Goal: Task Accomplishment & Management: Use online tool/utility

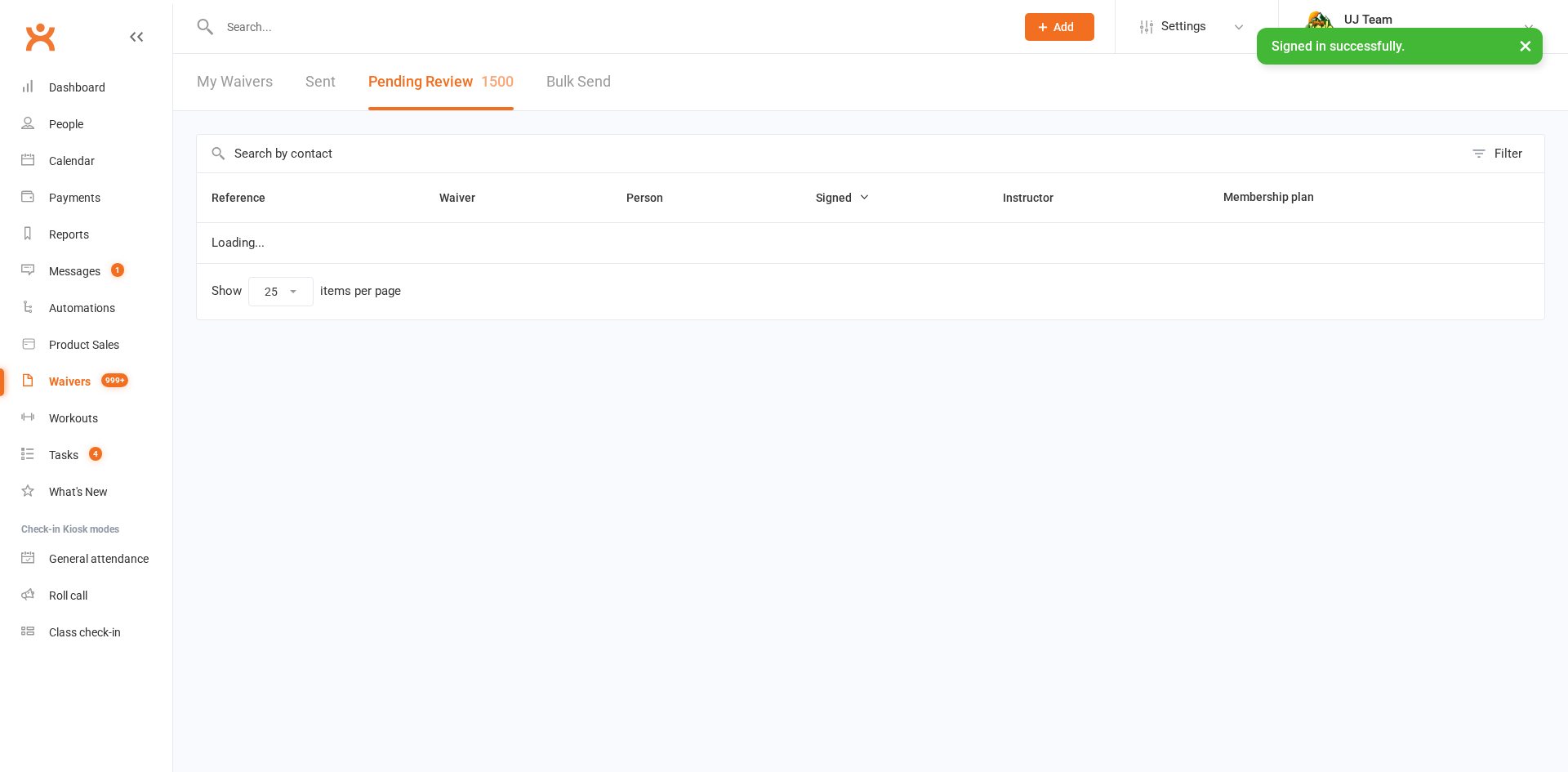
select select "25"
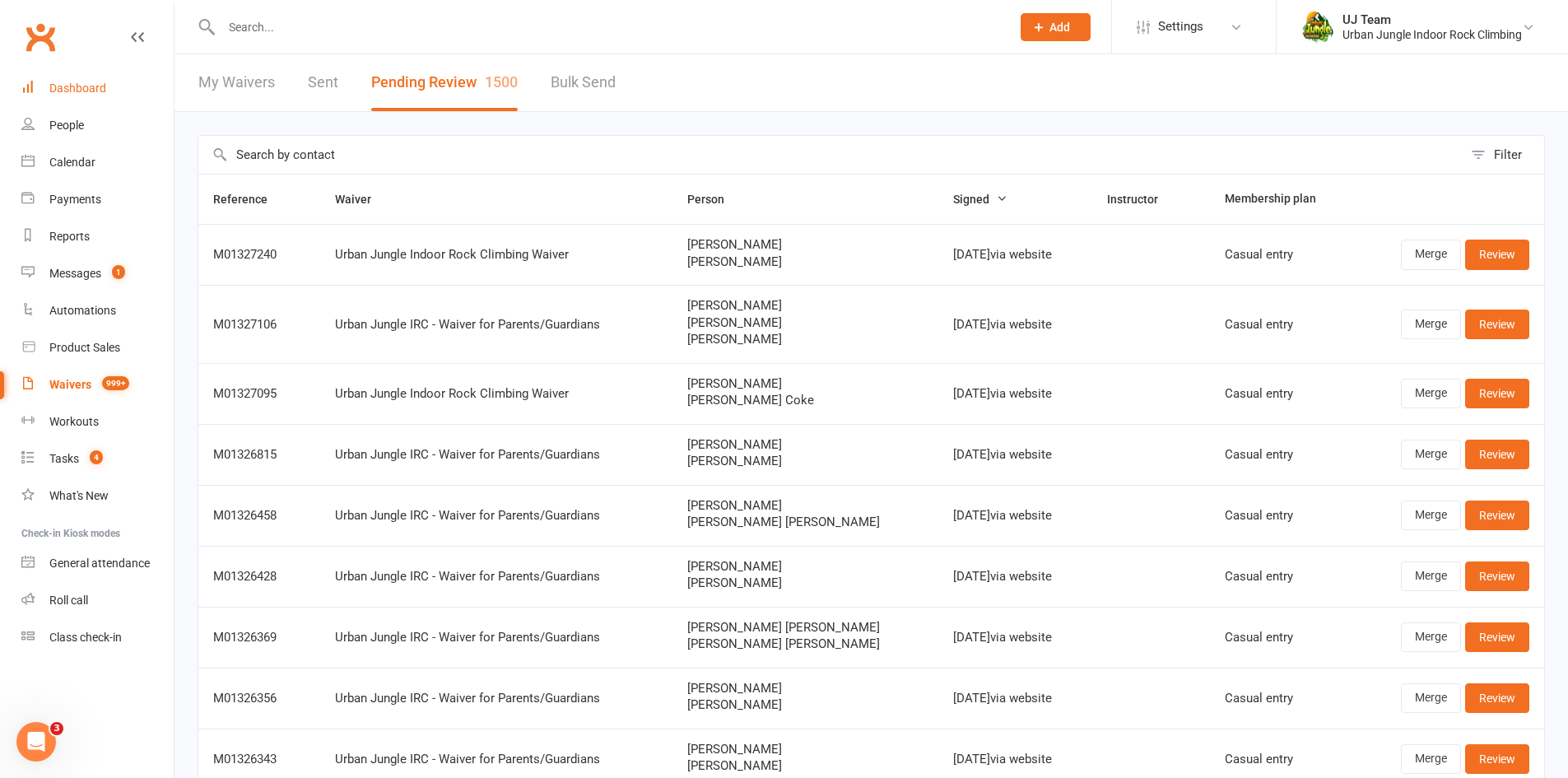
click at [91, 82] on div "Dashboard" at bounding box center [78, 88] width 57 height 13
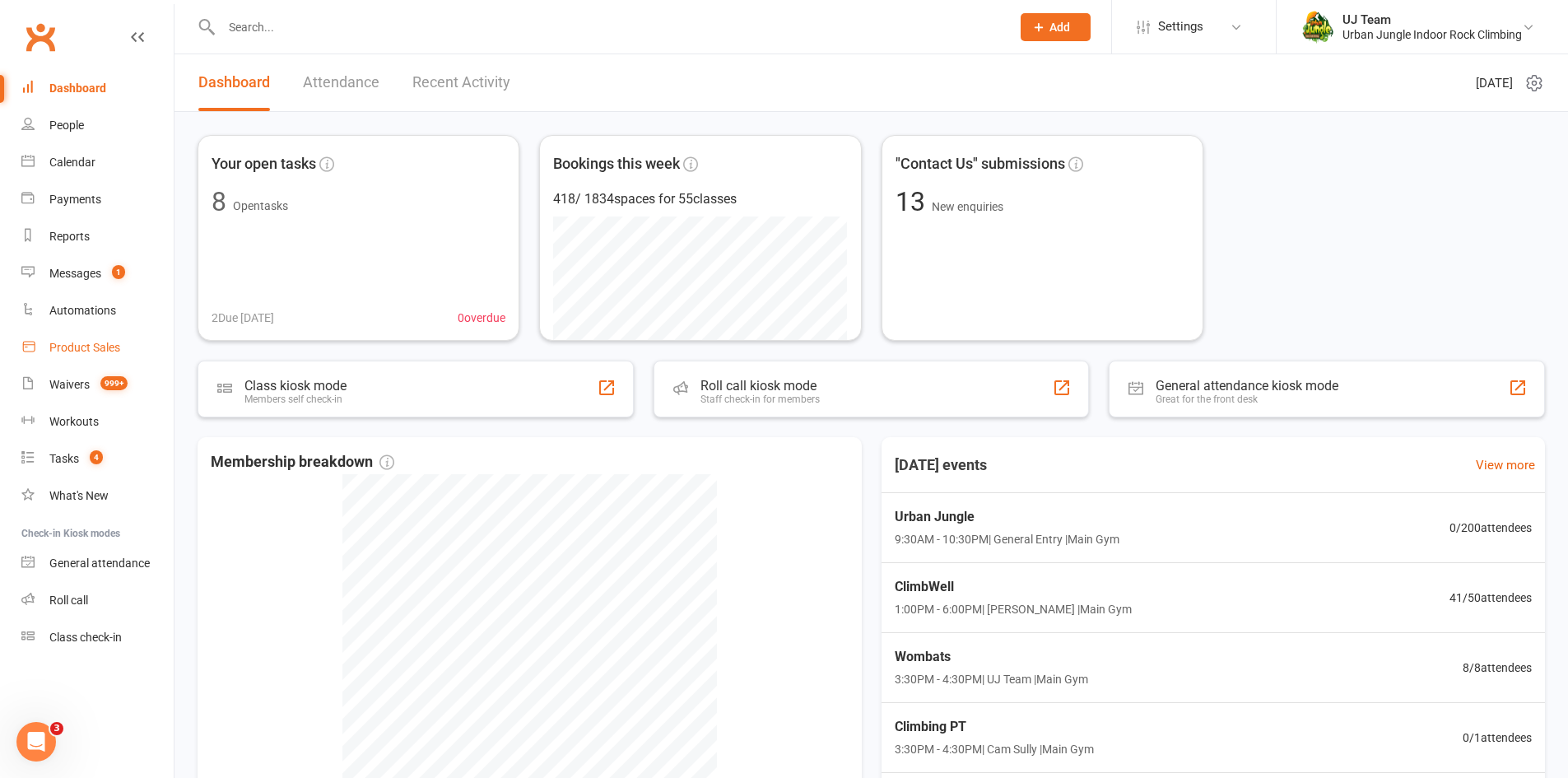
click at [74, 350] on div "Product Sales" at bounding box center [85, 348] width 71 height 13
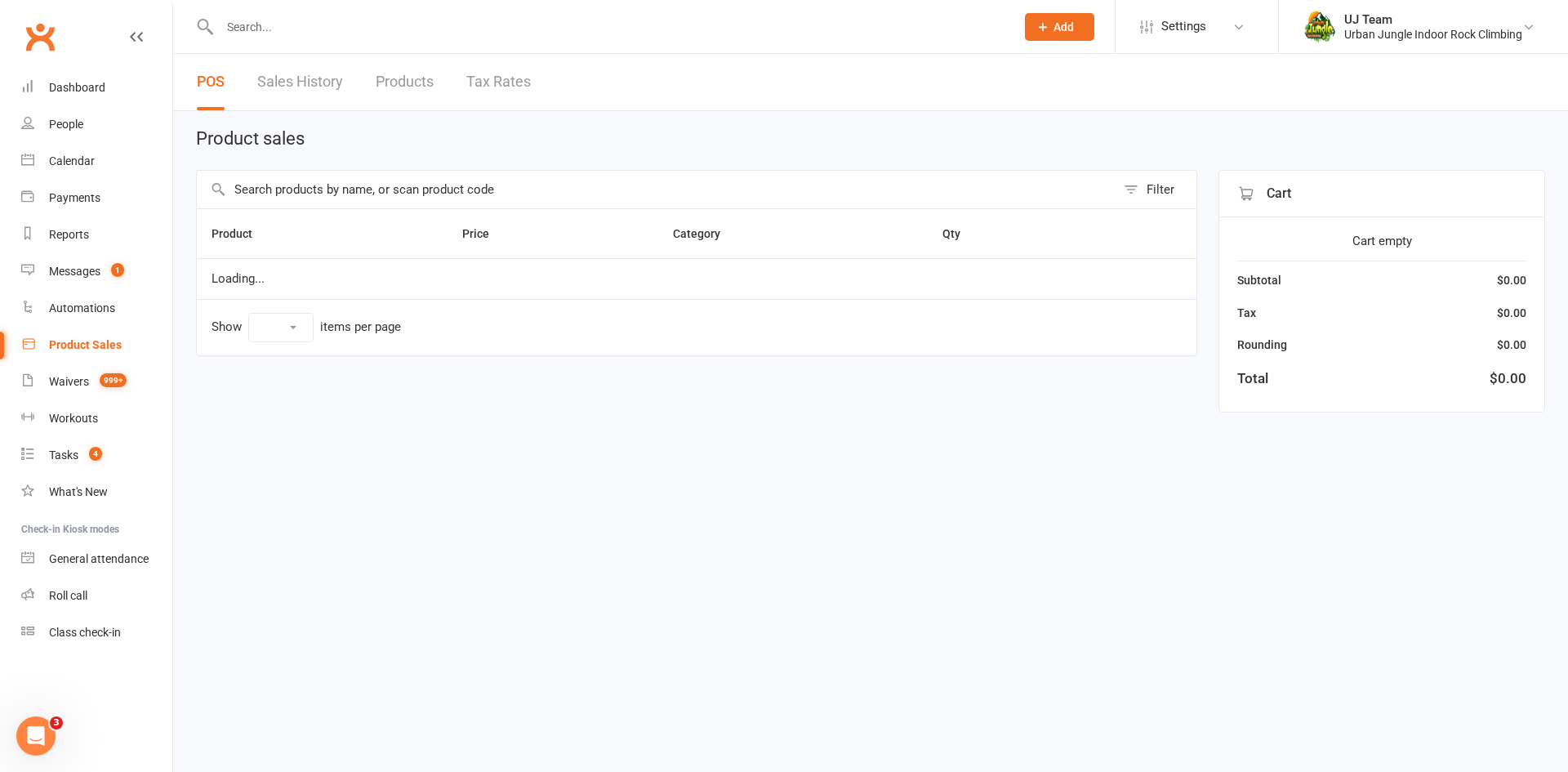
select select "10"
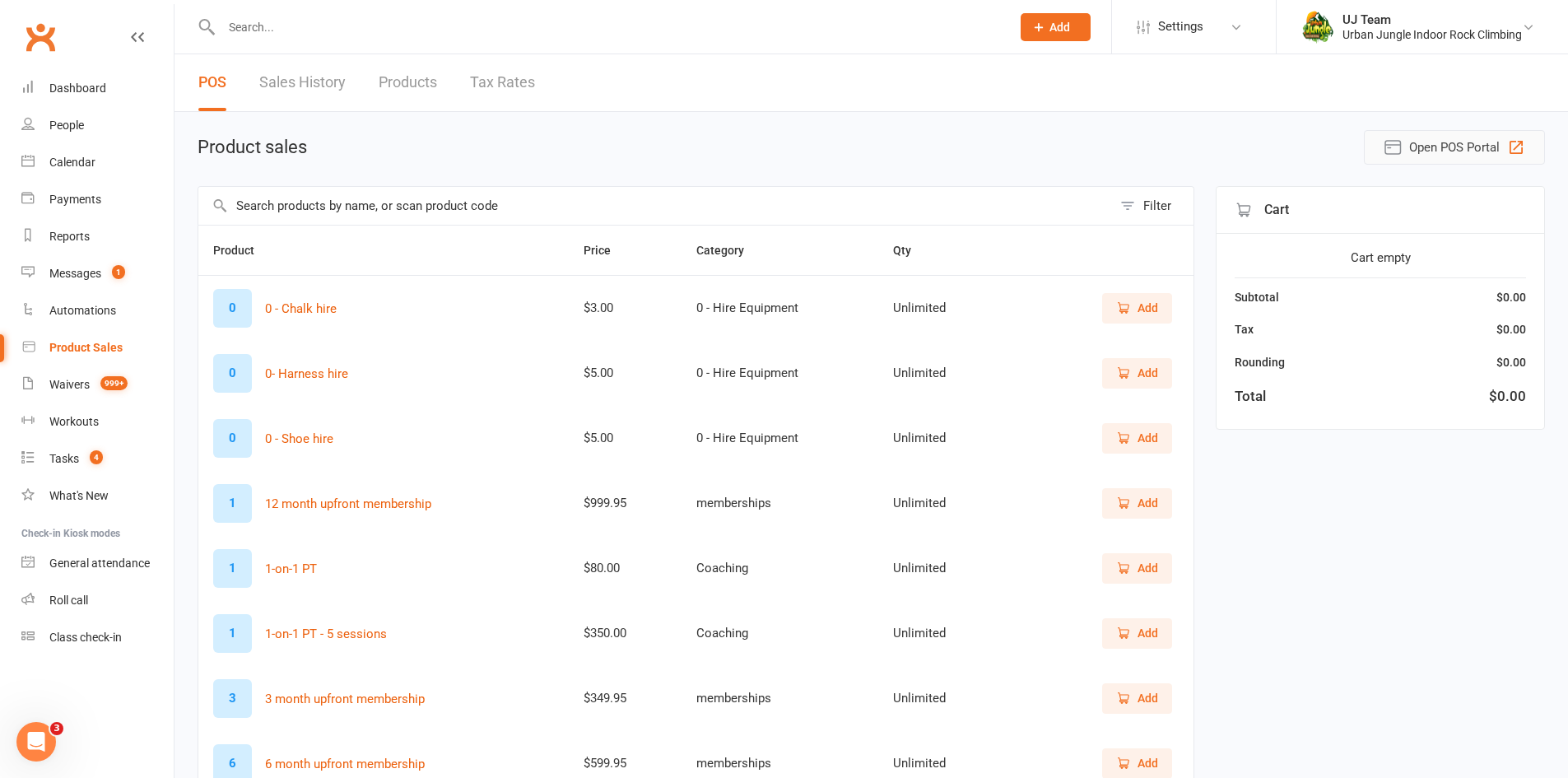
click at [1471, 138] on span "Open POS Portal" at bounding box center [1455, 147] width 91 height 20
